Goal: Navigation & Orientation: Go to known website

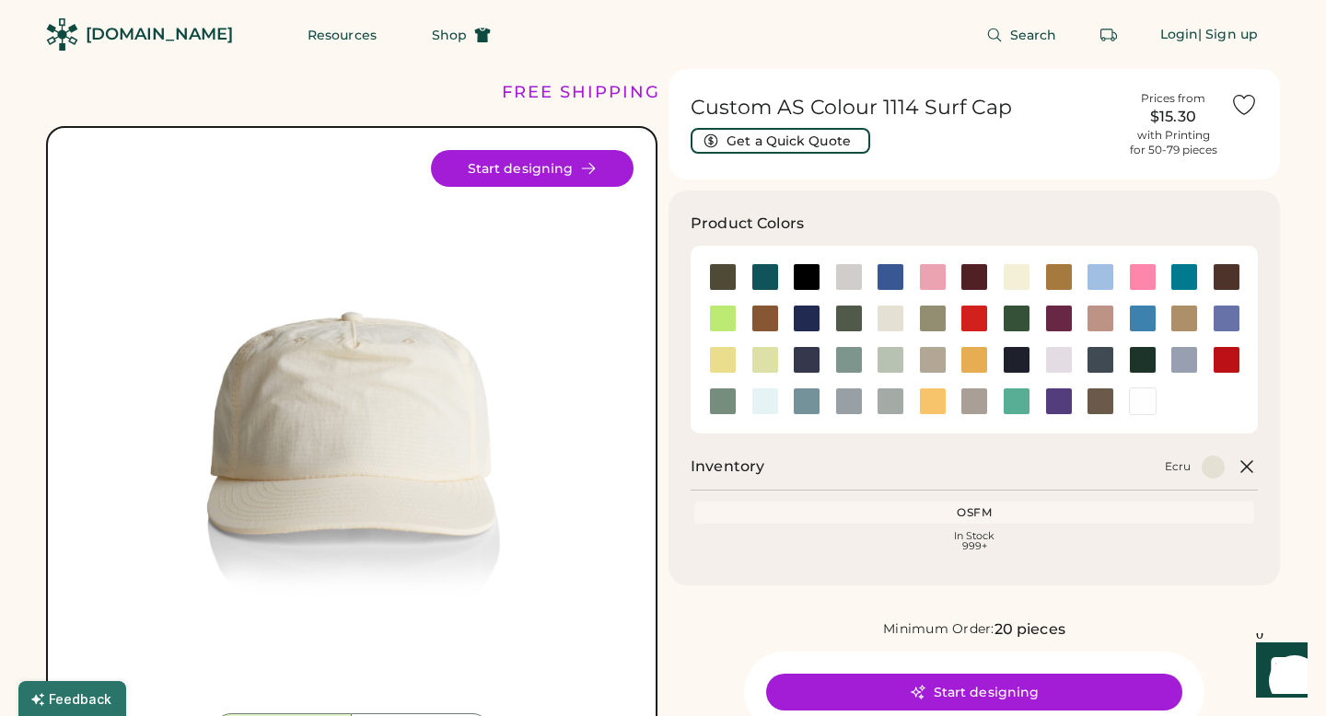
click at [128, 38] on div "[DOMAIN_NAME]" at bounding box center [159, 34] width 147 height 23
